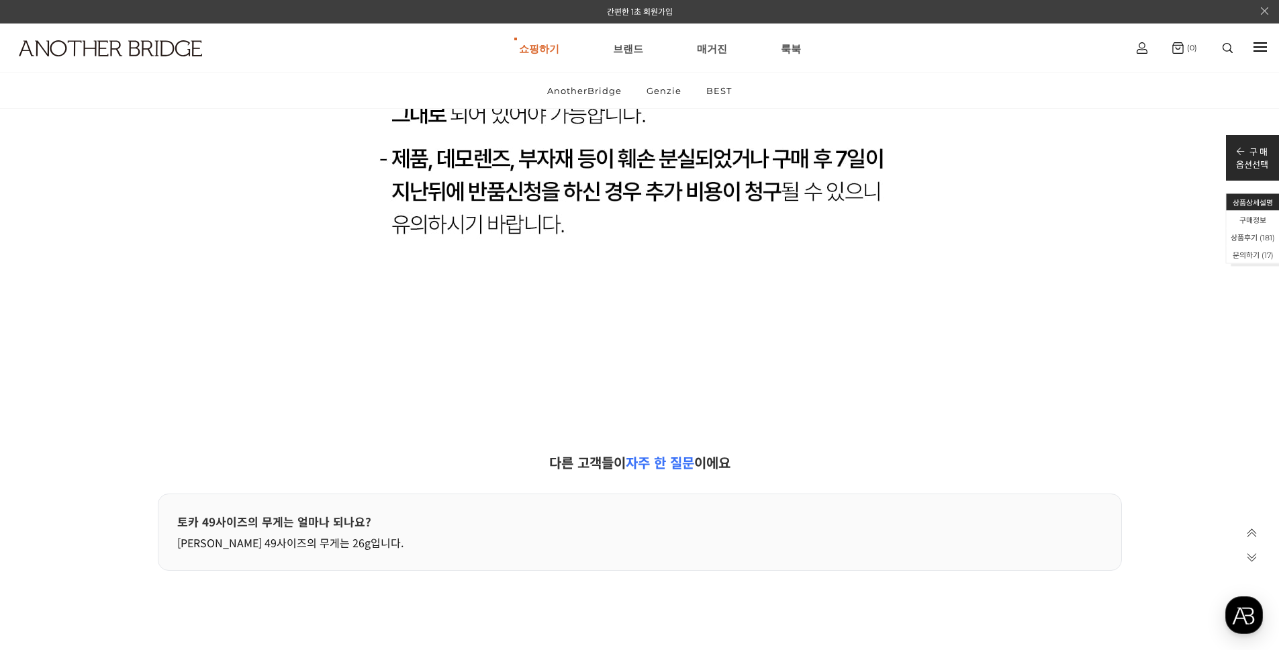
scroll to position [26588, 0]
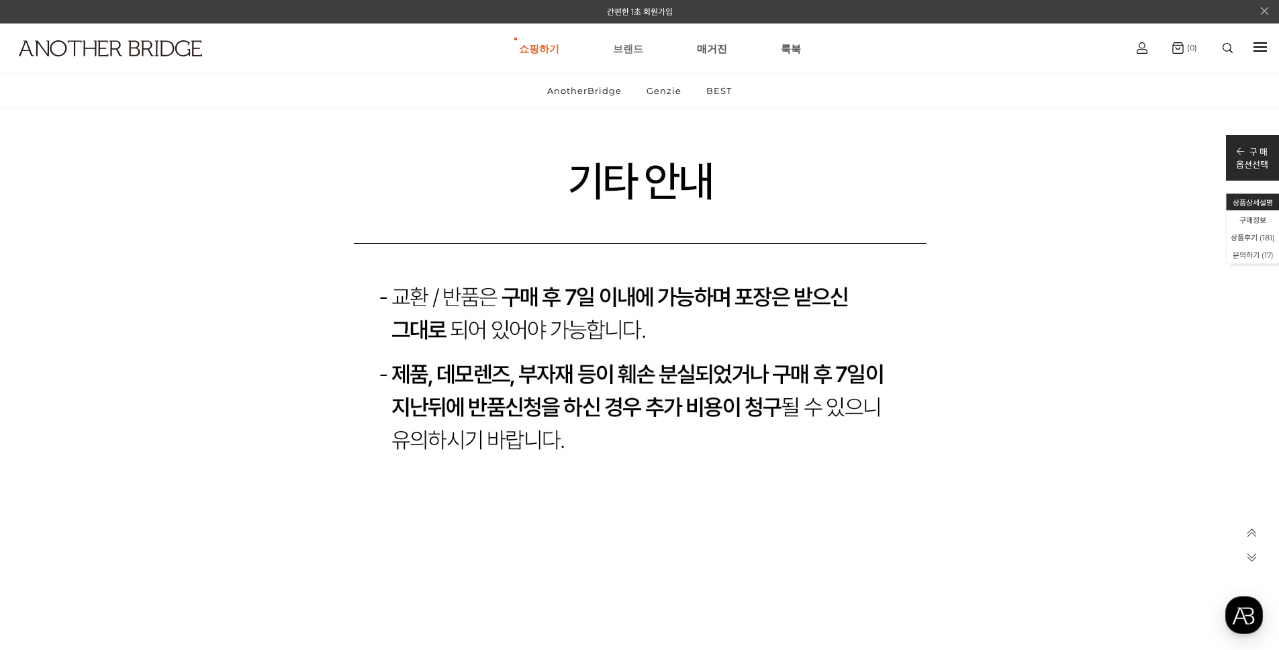
click at [624, 49] on link "브랜드" at bounding box center [628, 48] width 30 height 48
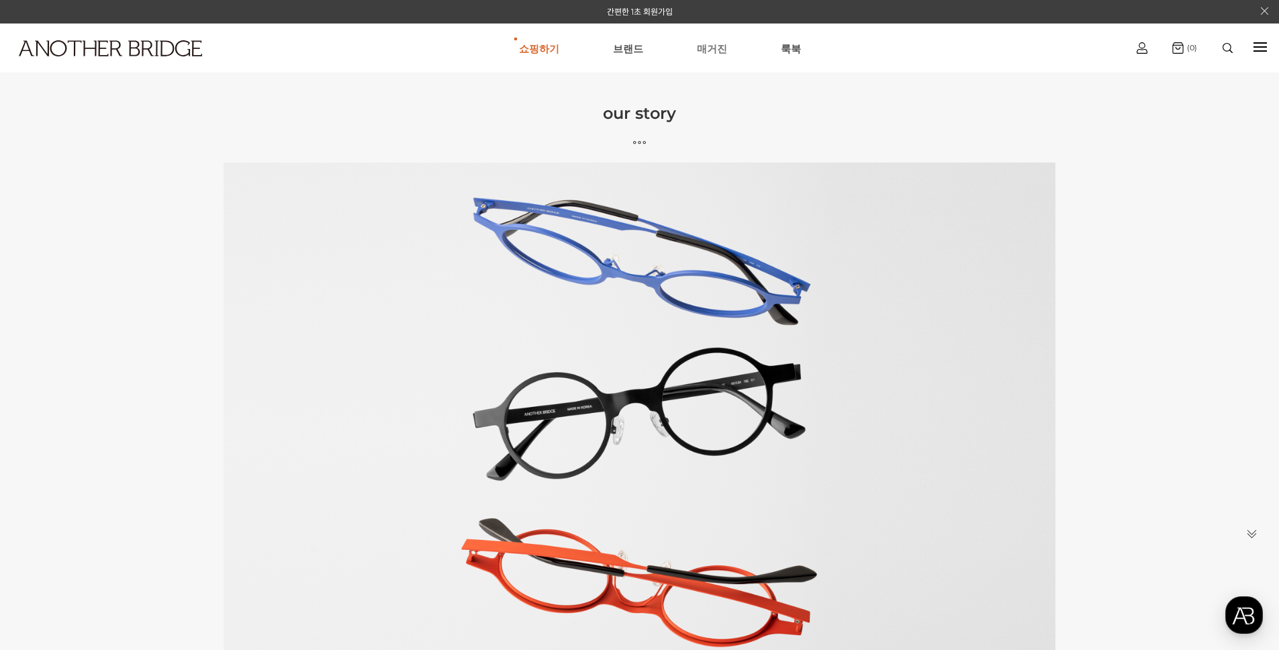
click at [717, 52] on link "매거진" at bounding box center [712, 48] width 30 height 48
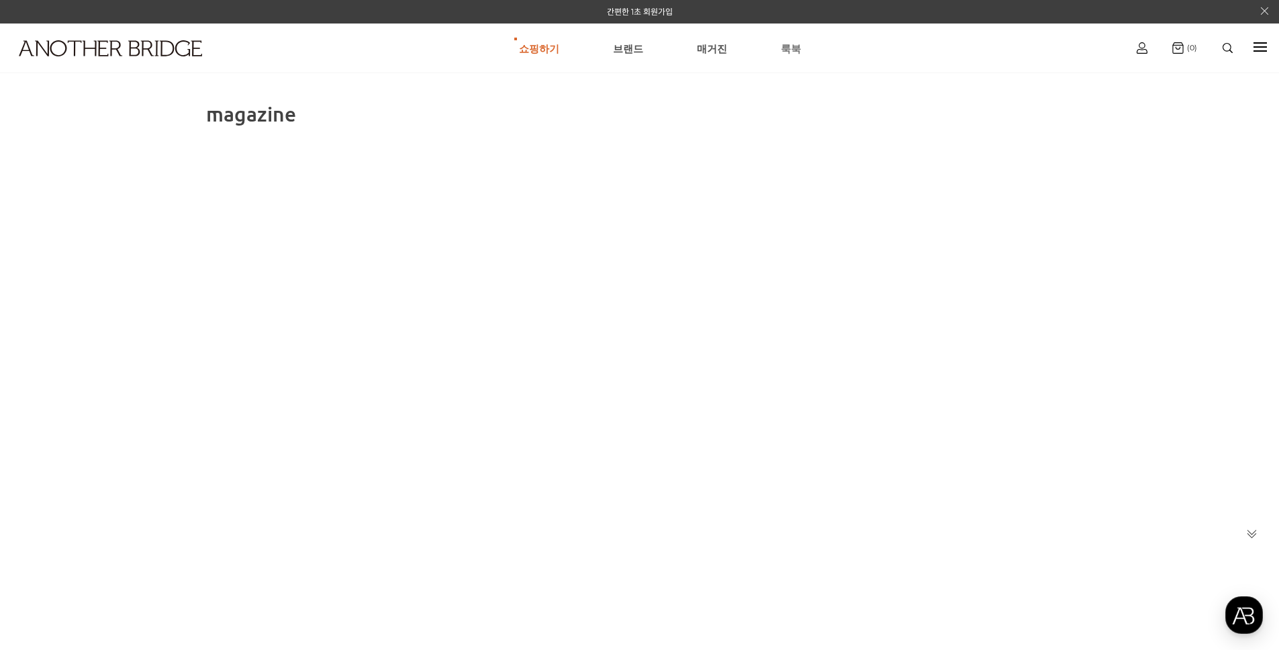
click at [788, 45] on link "룩북" at bounding box center [791, 48] width 20 height 48
click at [547, 48] on link "쇼핑하기" at bounding box center [539, 48] width 40 height 48
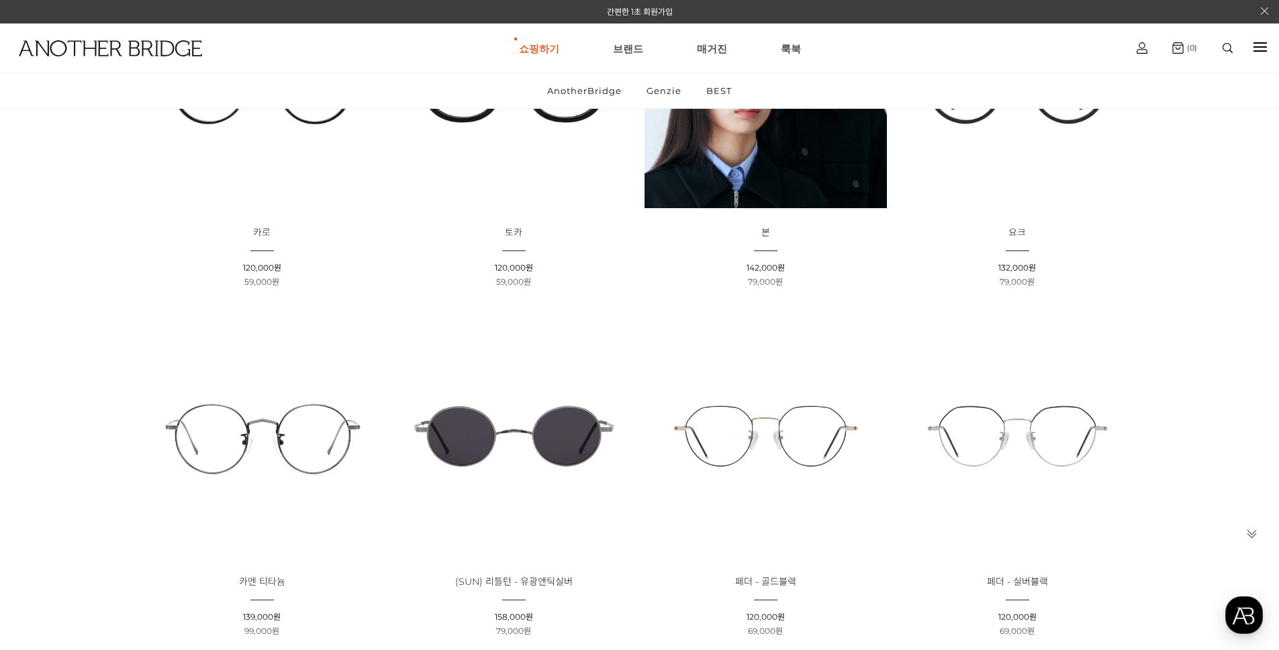
scroll to position [201, 0]
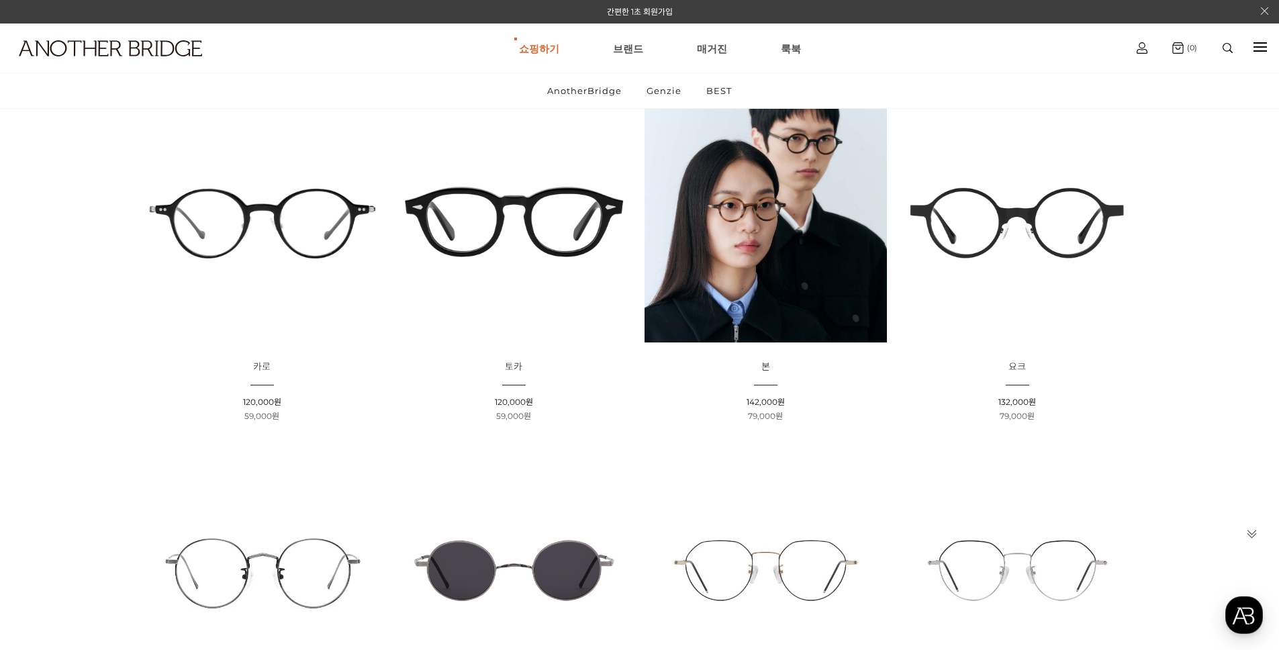
click at [506, 231] on img at bounding box center [514, 221] width 242 height 242
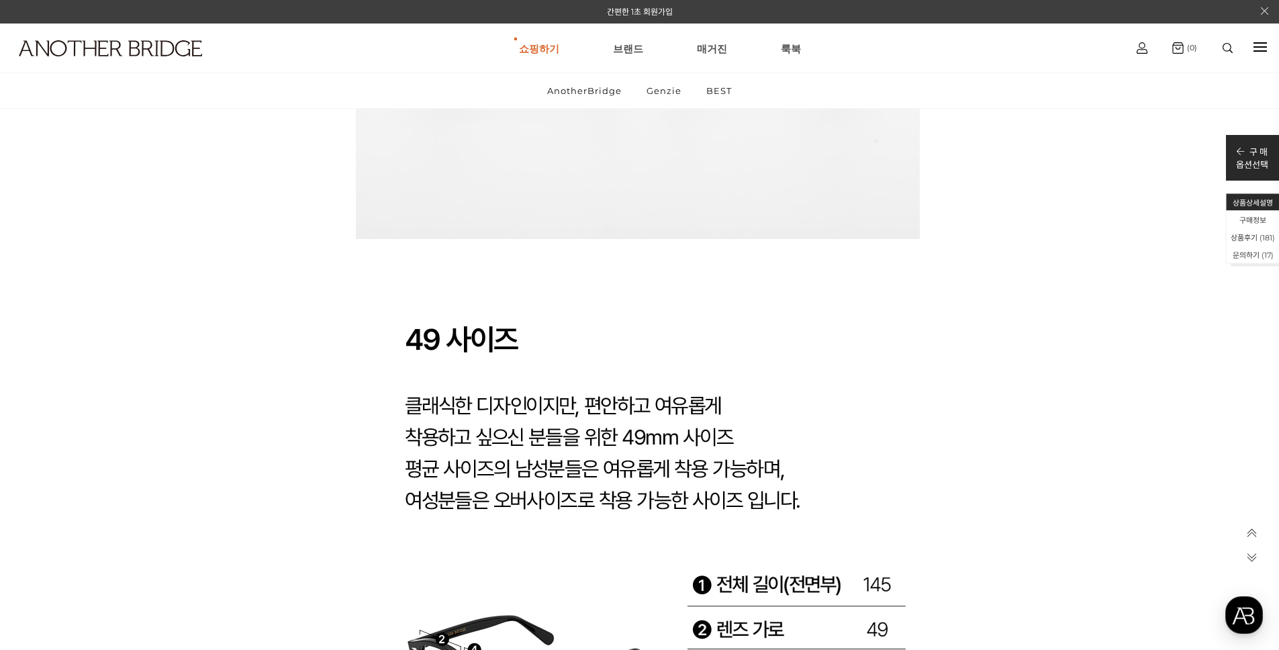
scroll to position [21553, 0]
